Goal: Download file/media

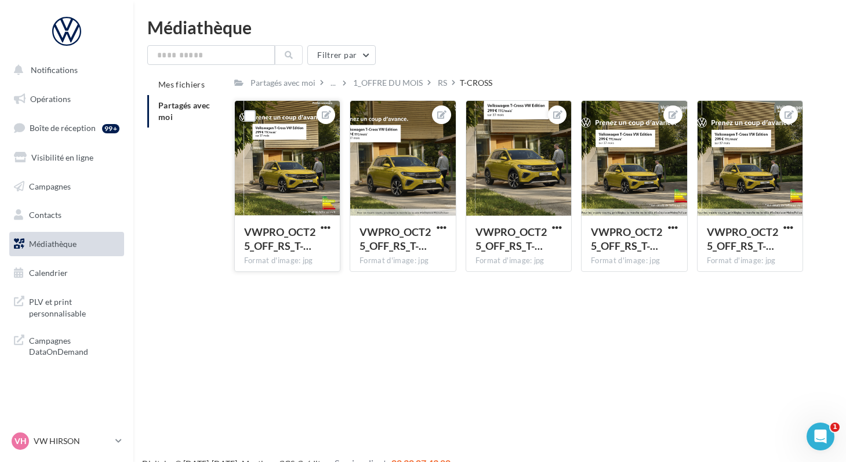
click at [255, 204] on div at bounding box center [288, 159] width 106 height 116
click at [28, 250] on link "Médiathèque" at bounding box center [66, 244] width 119 height 24
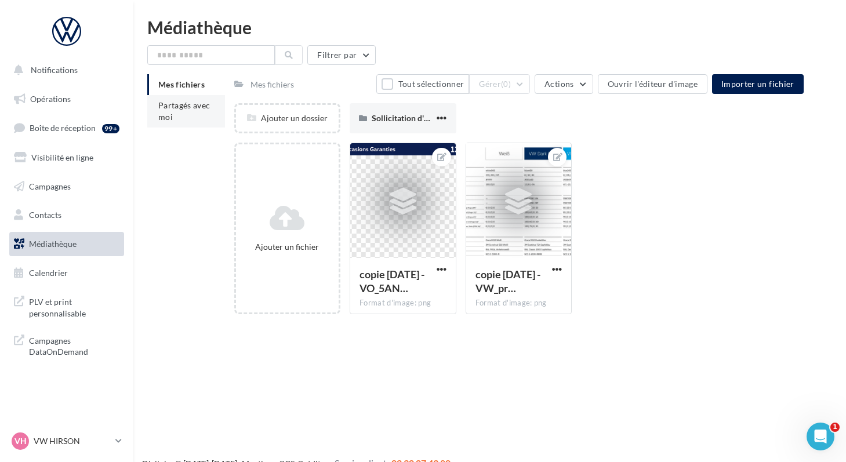
click at [170, 119] on span "Partagés avec moi" at bounding box center [184, 110] width 52 height 21
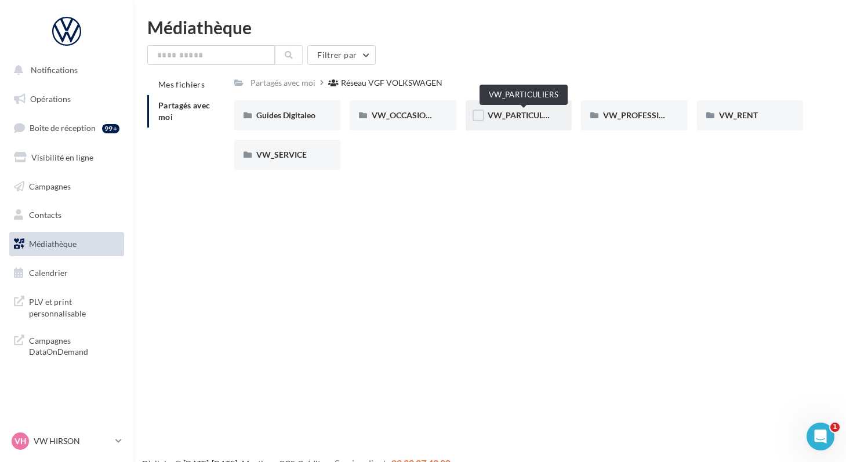
click at [508, 117] on span "VW_PARTICULIERS" at bounding box center [524, 115] width 73 height 10
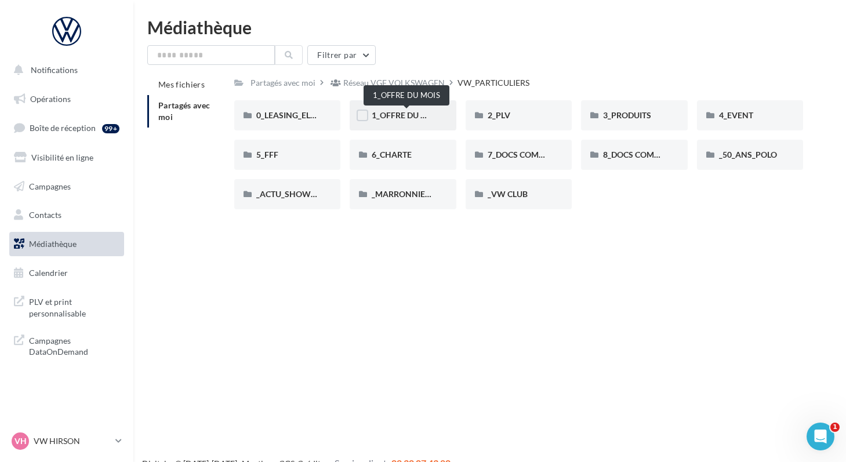
click at [420, 116] on span "1_OFFRE DU MOIS" at bounding box center [407, 115] width 70 height 10
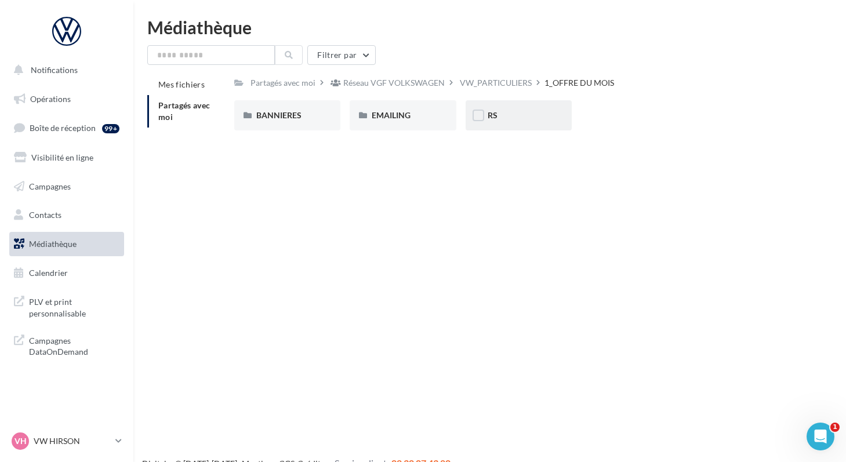
click at [486, 114] on div "RS" at bounding box center [519, 115] width 107 height 30
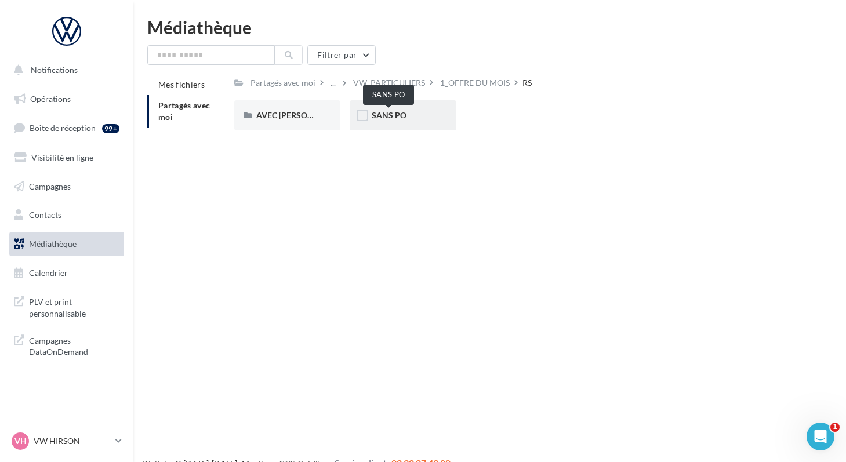
click at [396, 113] on span "SANS PO" at bounding box center [389, 115] width 35 height 10
click at [328, 86] on div "..." at bounding box center [333, 83] width 10 height 16
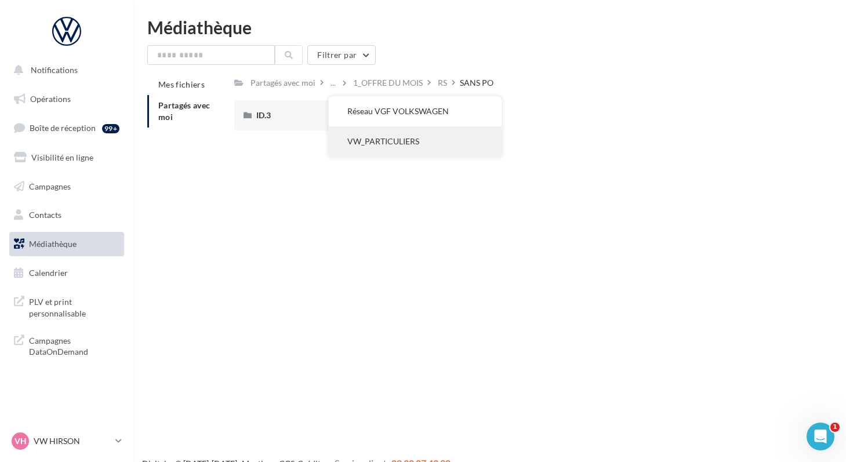
click at [349, 136] on button "VW_PARTICULIERS" at bounding box center [415, 141] width 173 height 30
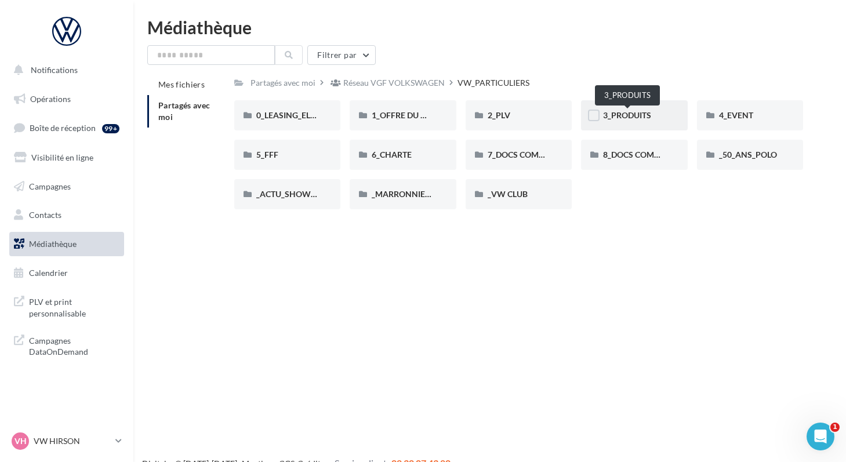
click at [621, 118] on span "3_PRODUITS" at bounding box center [627, 115] width 48 height 10
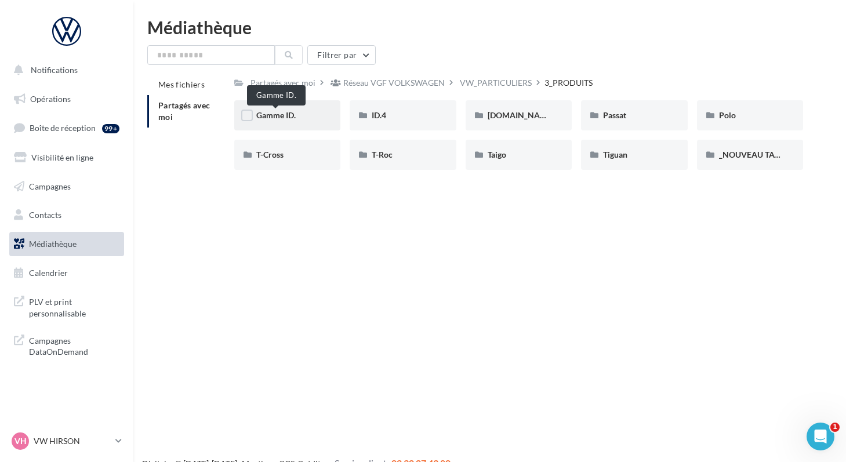
click at [288, 116] on span "Gamme ID." at bounding box center [275, 115] width 39 height 10
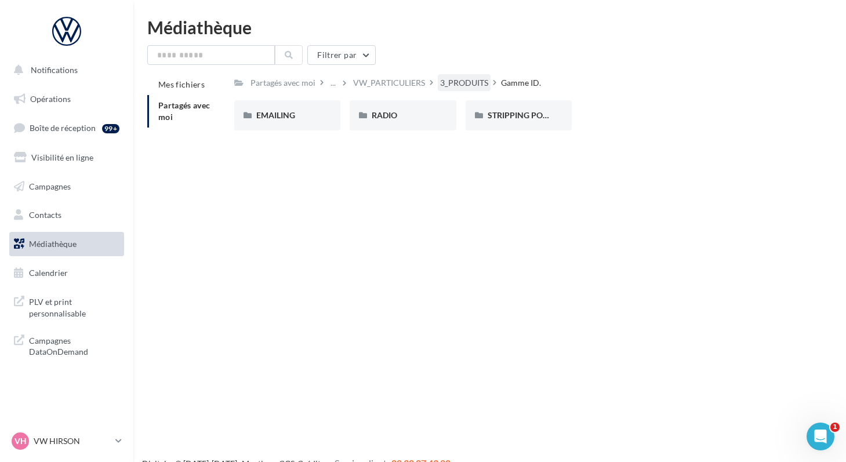
click at [469, 86] on div "3_PRODUITS" at bounding box center [464, 83] width 48 height 12
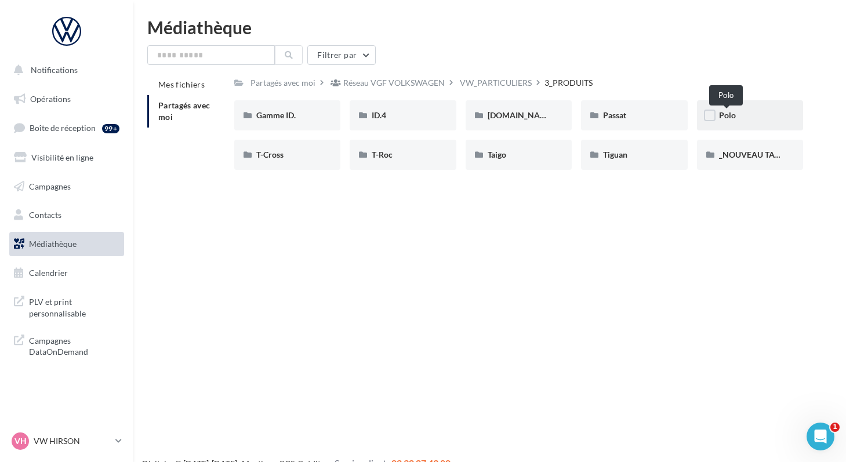
click at [727, 118] on span "Polo" at bounding box center [727, 115] width 17 height 10
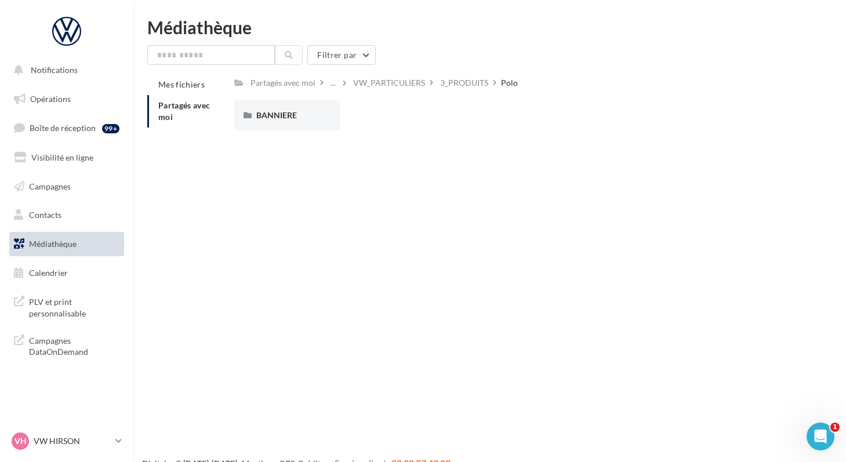
drag, startPoint x: 448, startPoint y: 90, endPoint x: 437, endPoint y: 88, distance: 11.3
click at [438, 88] on div "3_PRODUITS" at bounding box center [464, 82] width 53 height 17
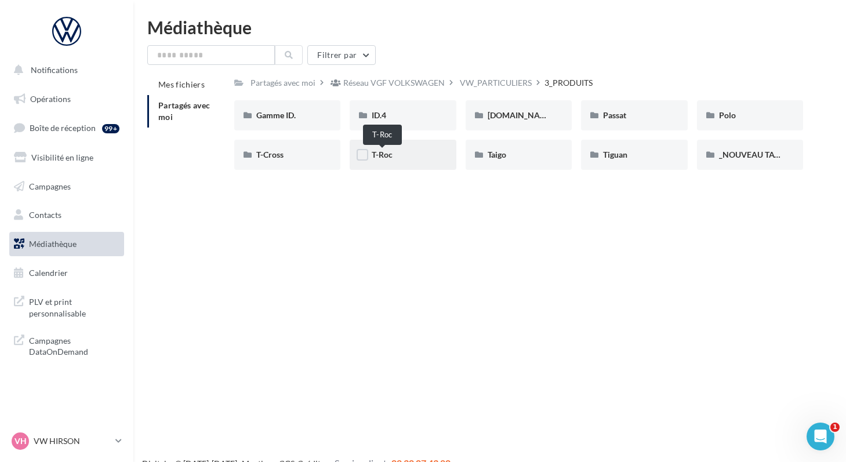
click at [382, 159] on span "T-Roc" at bounding box center [382, 155] width 21 height 10
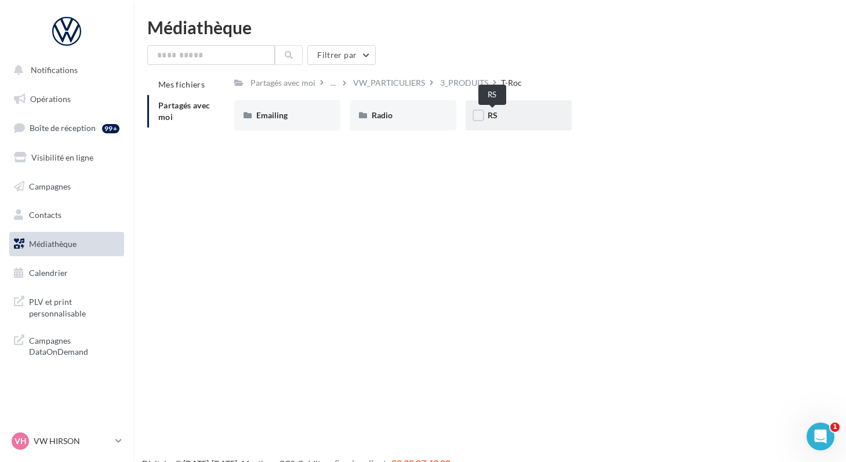
click at [492, 120] on span "RS" at bounding box center [493, 115] width 10 height 10
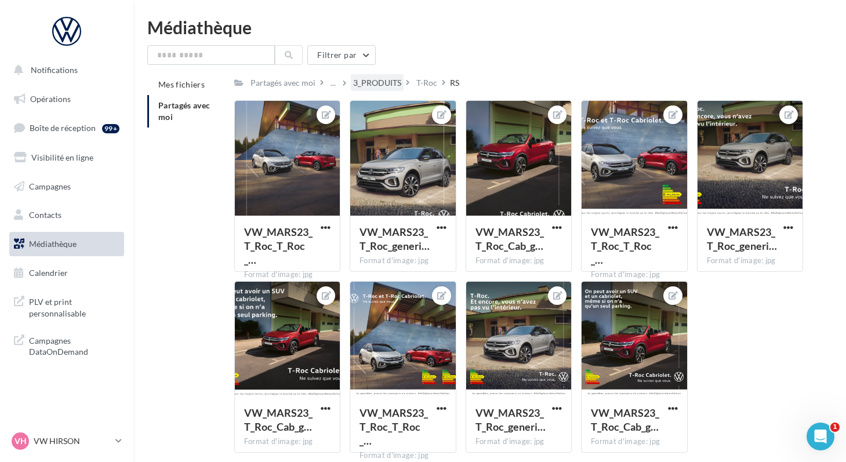
click at [383, 82] on div "3_PRODUITS" at bounding box center [377, 83] width 48 height 12
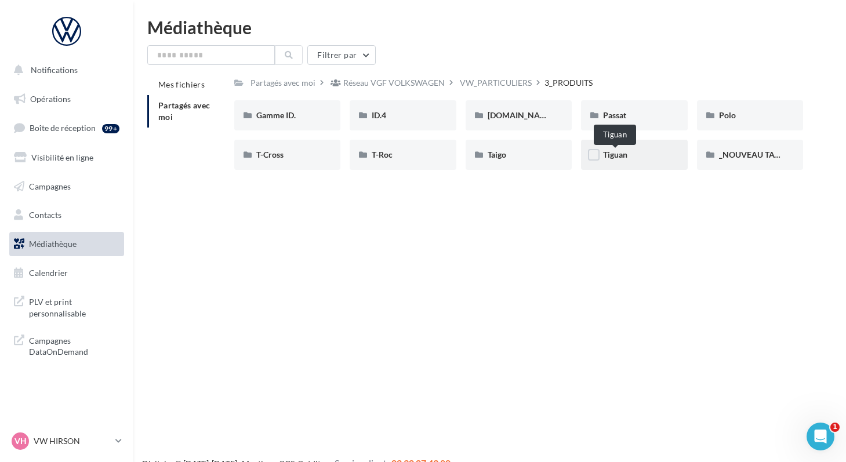
click at [611, 155] on span "Tiguan" at bounding box center [615, 155] width 24 height 10
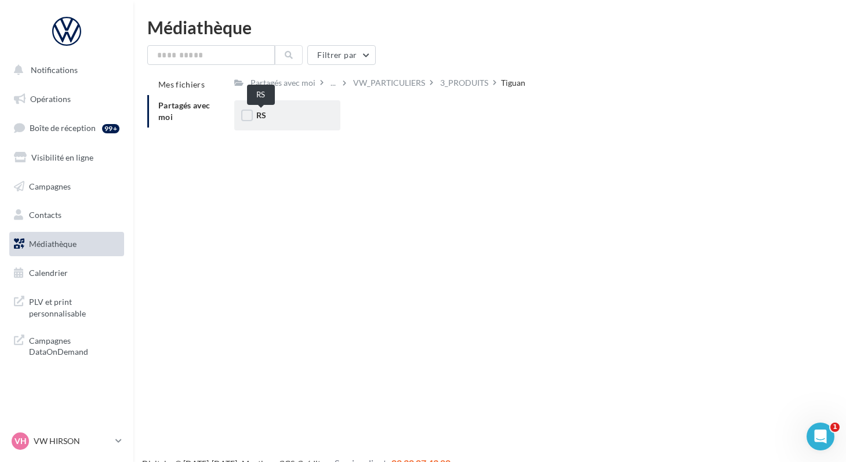
click at [260, 120] on span "RS" at bounding box center [261, 115] width 10 height 10
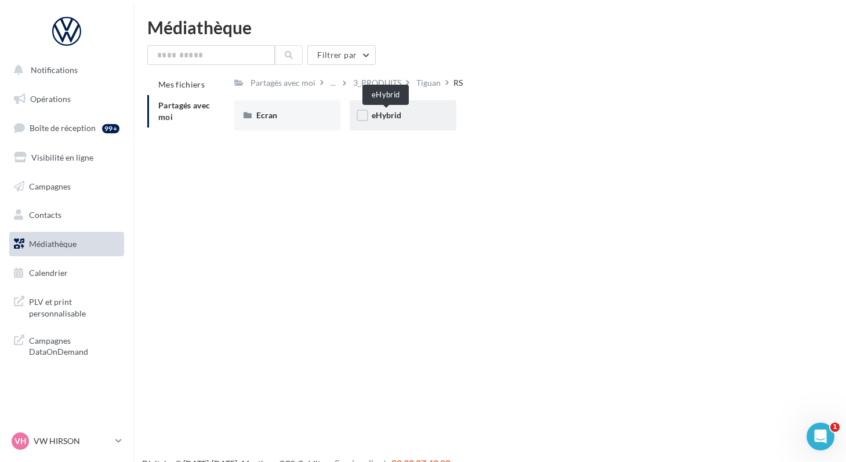
click at [379, 117] on span "eHybrid" at bounding box center [387, 115] width 30 height 10
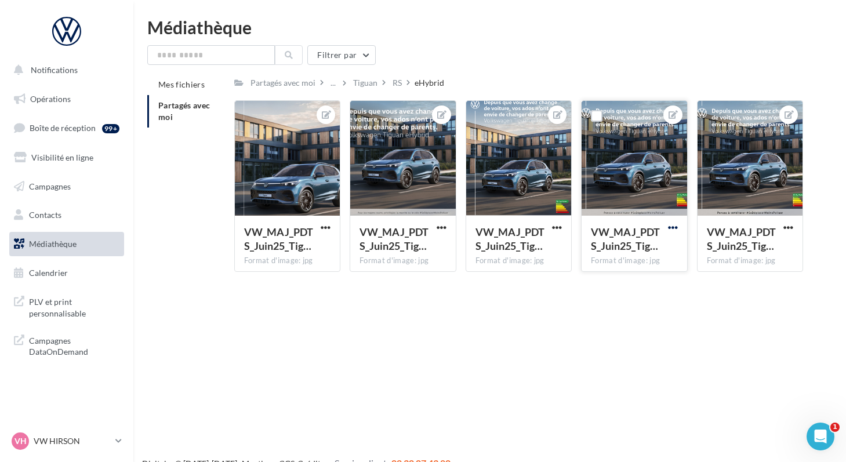
click at [672, 225] on span "button" at bounding box center [673, 228] width 10 height 10
click at [593, 282] on button "Télécharger" at bounding box center [619, 281] width 122 height 30
click at [332, 88] on div "..." at bounding box center [333, 83] width 10 height 16
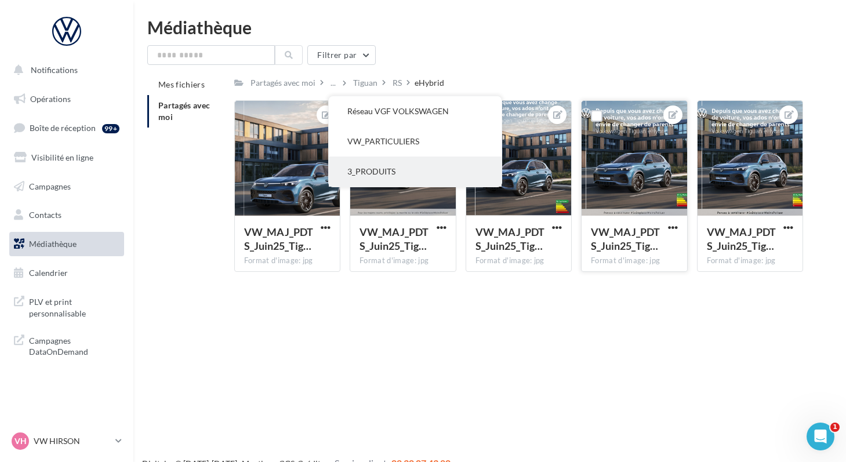
click at [347, 176] on button "3_PRODUITS" at bounding box center [415, 172] width 173 height 30
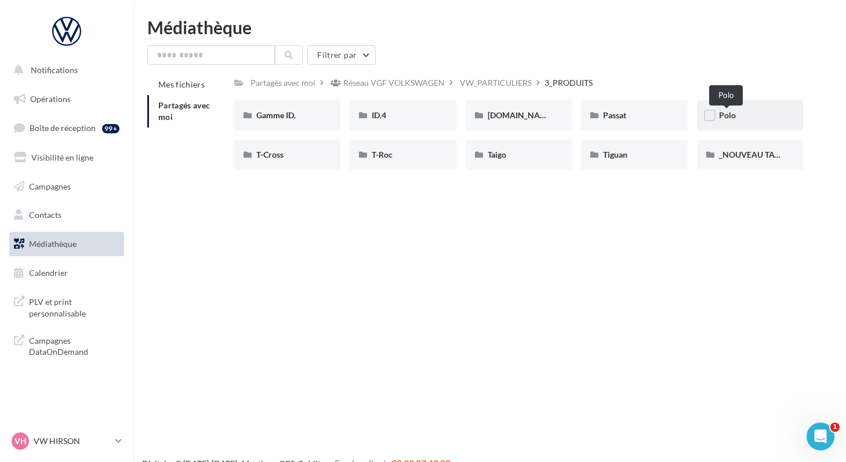
click at [722, 117] on span "Polo" at bounding box center [727, 115] width 17 height 10
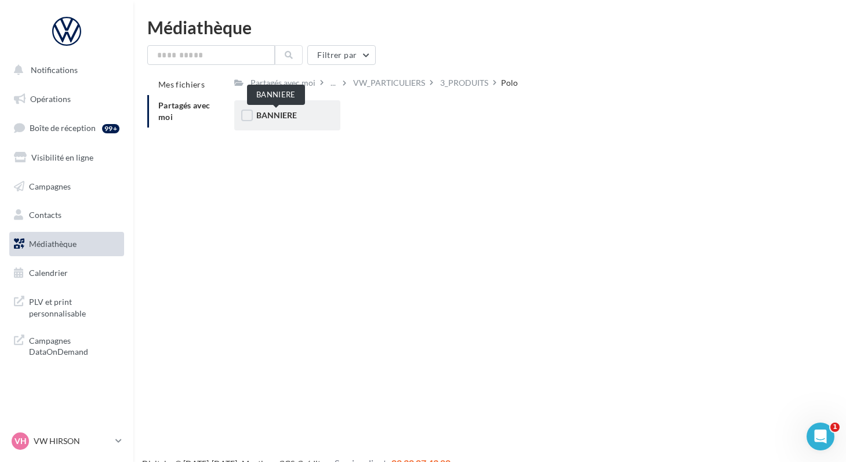
click at [260, 117] on span "BANNIERE" at bounding box center [276, 115] width 41 height 10
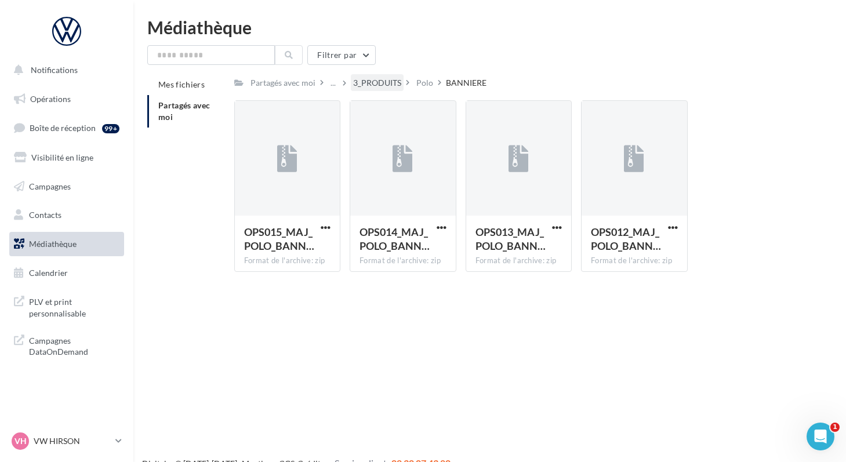
click at [376, 86] on div "3_PRODUITS" at bounding box center [377, 83] width 48 height 12
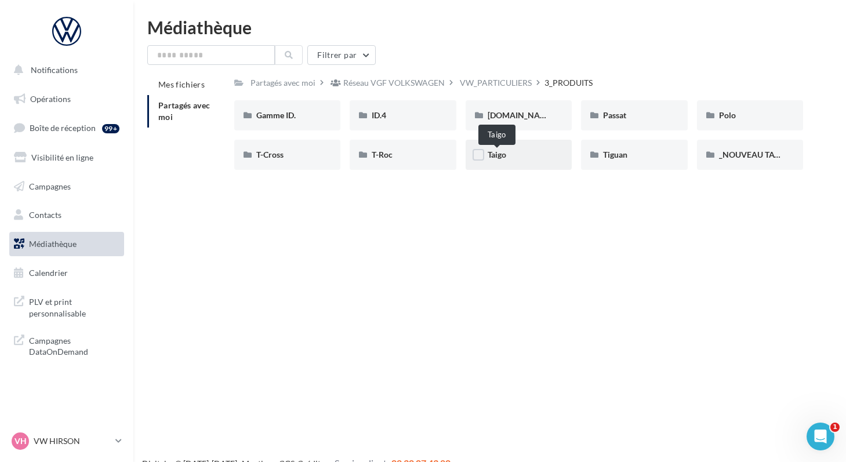
click at [493, 157] on span "Taigo" at bounding box center [497, 155] width 19 height 10
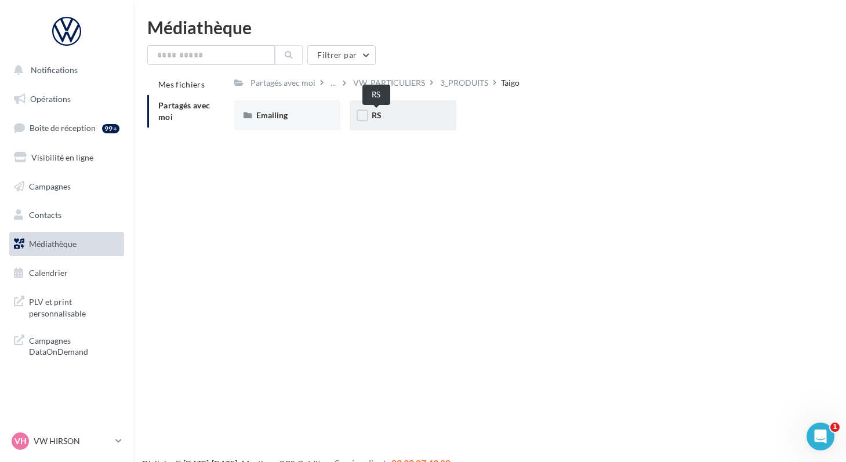
click at [378, 115] on span "RS" at bounding box center [377, 115] width 10 height 10
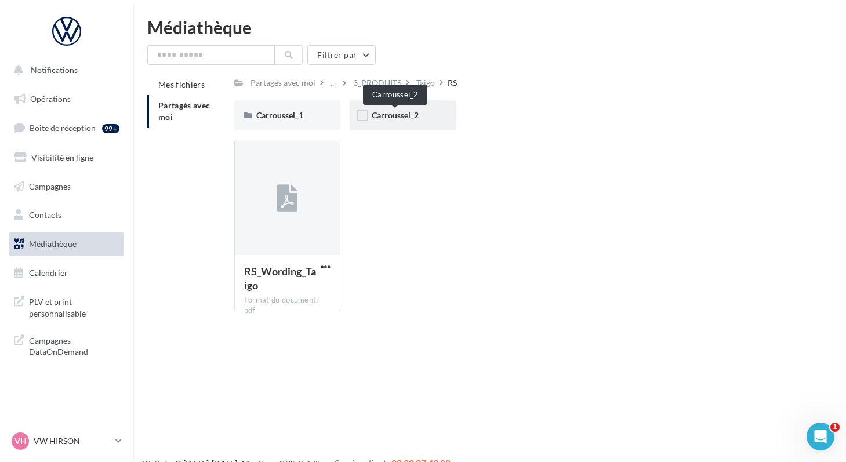
click at [378, 115] on span "Carroussel_2" at bounding box center [395, 115] width 47 height 10
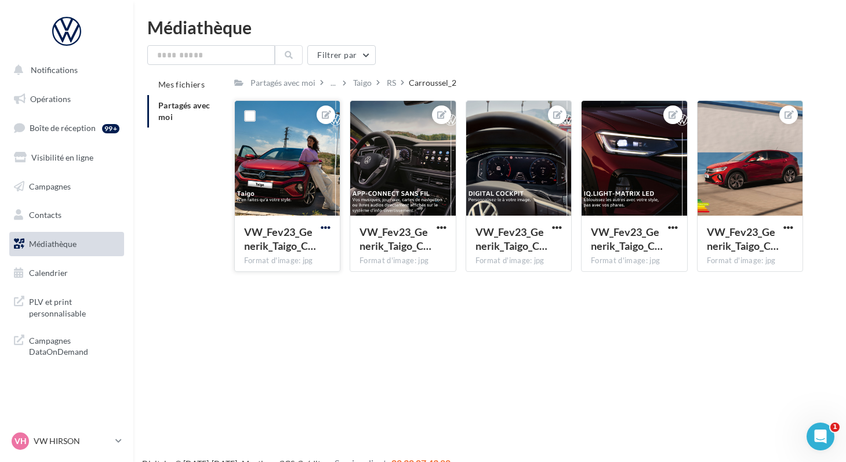
click at [321, 230] on span "button" at bounding box center [326, 228] width 10 height 10
click at [259, 288] on button "Télécharger" at bounding box center [272, 281] width 122 height 30
click at [786, 226] on span "button" at bounding box center [789, 228] width 10 height 10
click at [677, 276] on button "Télécharger" at bounding box center [734, 281] width 122 height 30
